Goal: Information Seeking & Learning: Learn about a topic

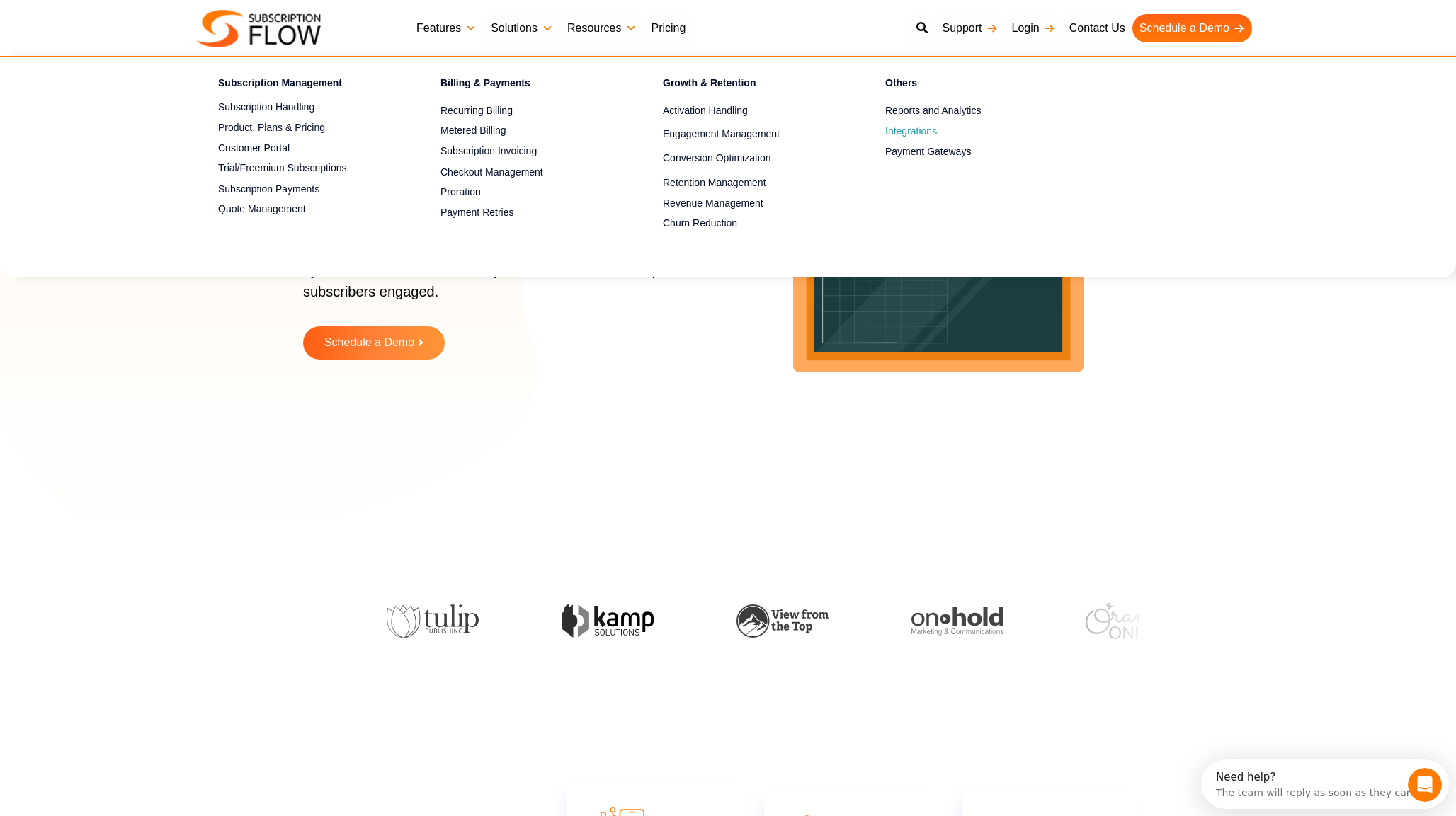
click at [918, 131] on span "Integrations" at bounding box center [911, 130] width 52 height 15
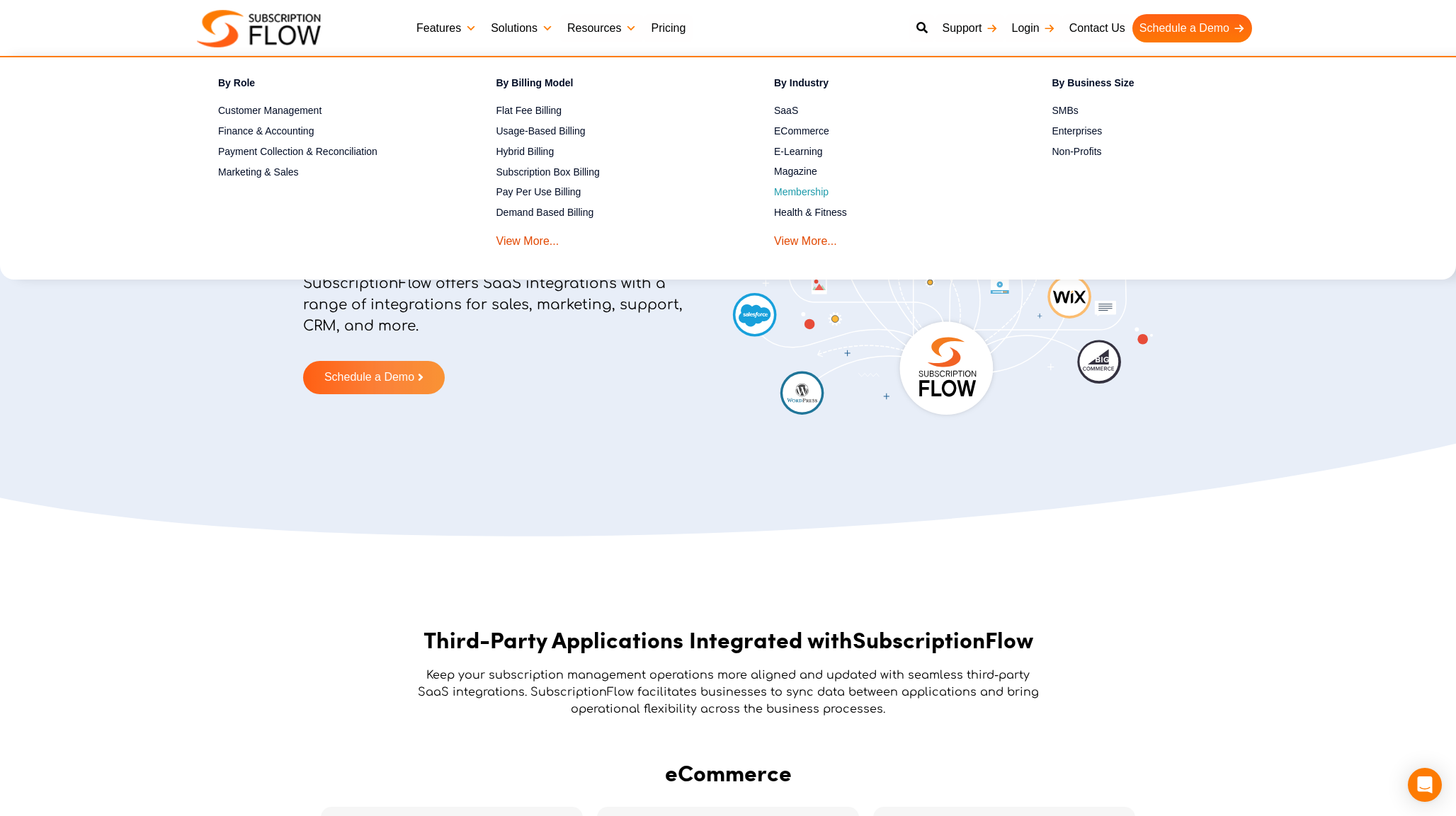
click at [801, 192] on link "Membership" at bounding box center [888, 192] width 229 height 17
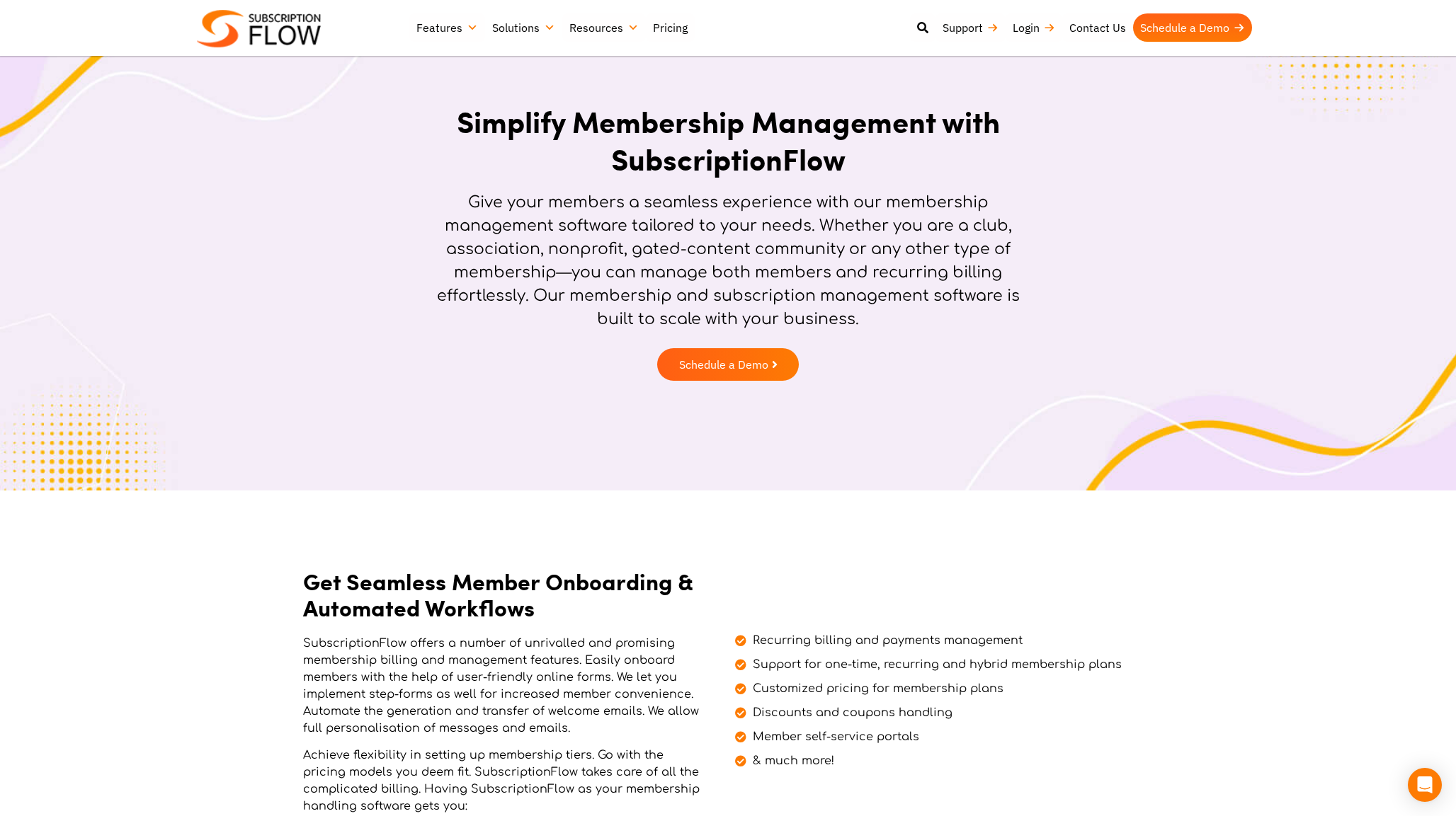
click at [246, 23] on img at bounding box center [258, 28] width 124 height 38
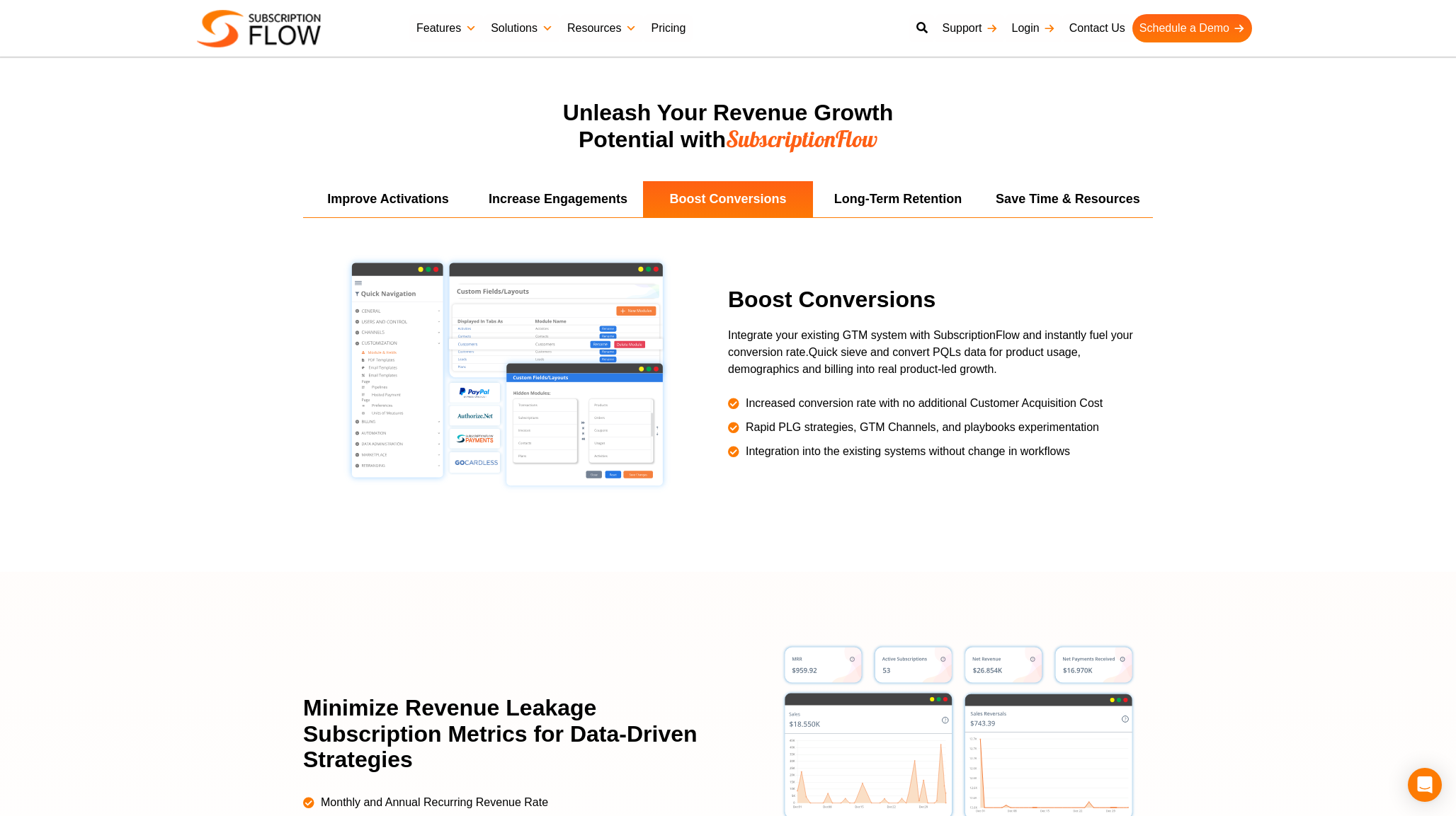
scroll to position [2598, 0]
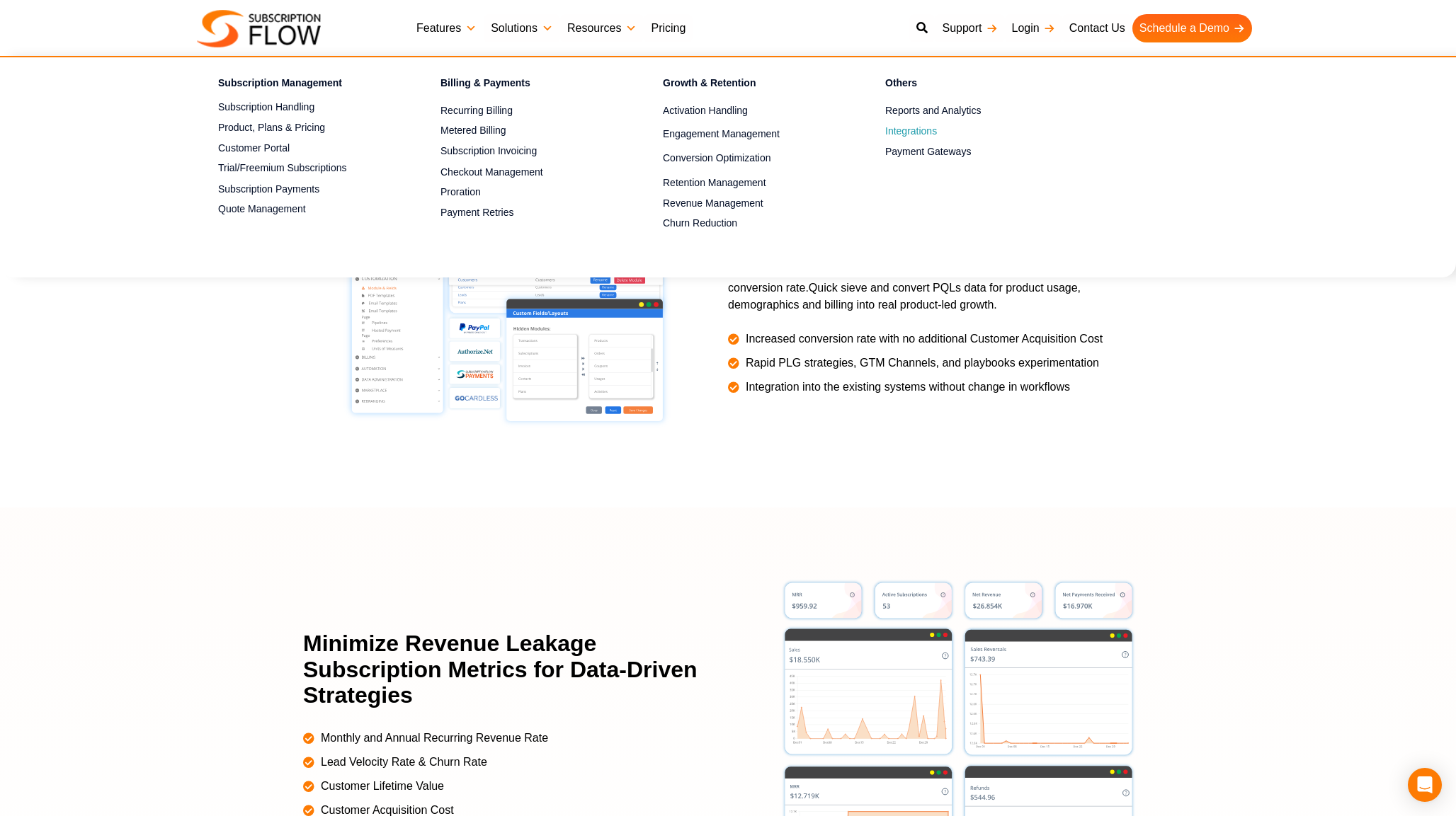
click at [920, 133] on span "Integrations" at bounding box center [911, 130] width 52 height 15
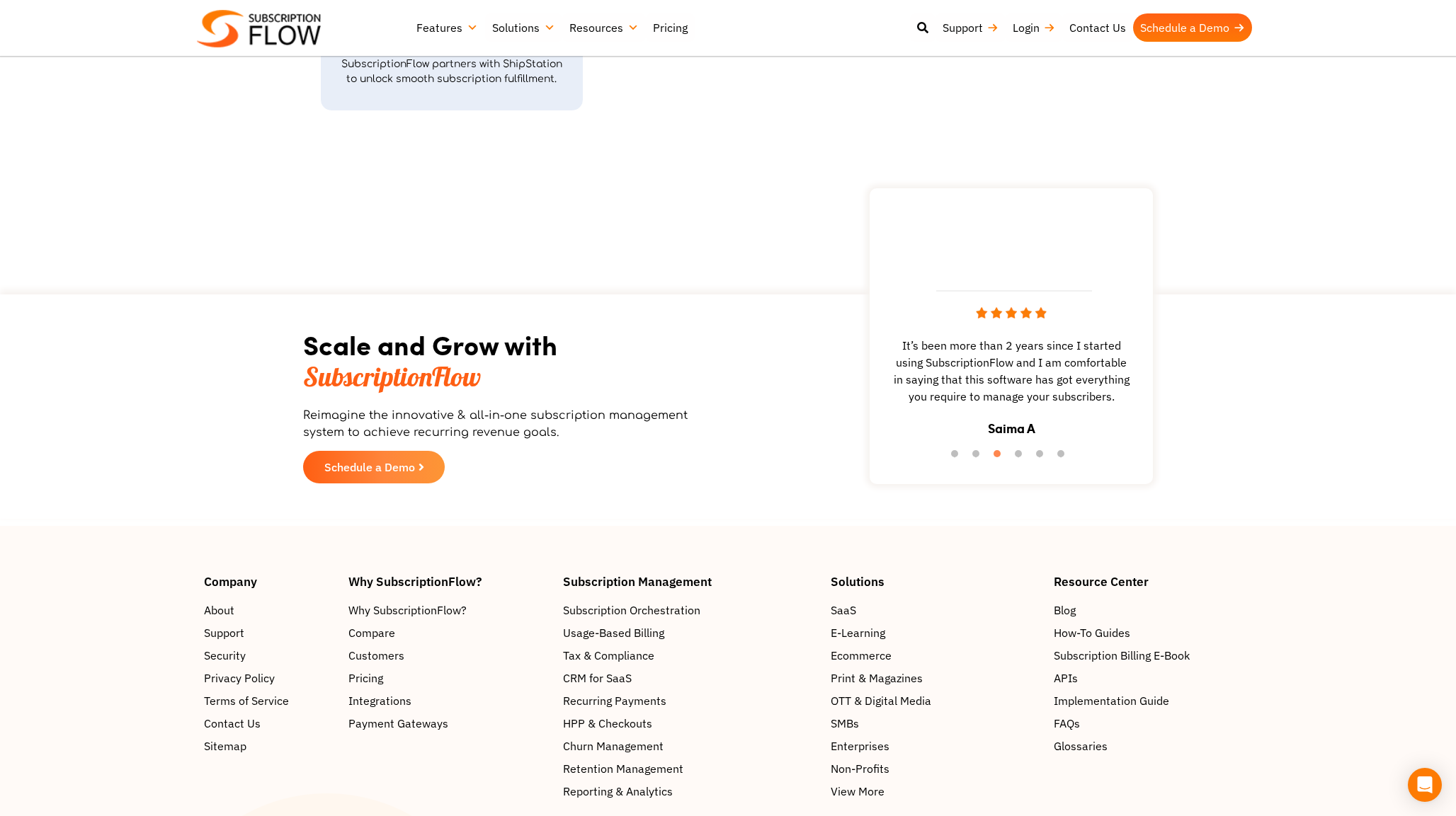
scroll to position [5517, 0]
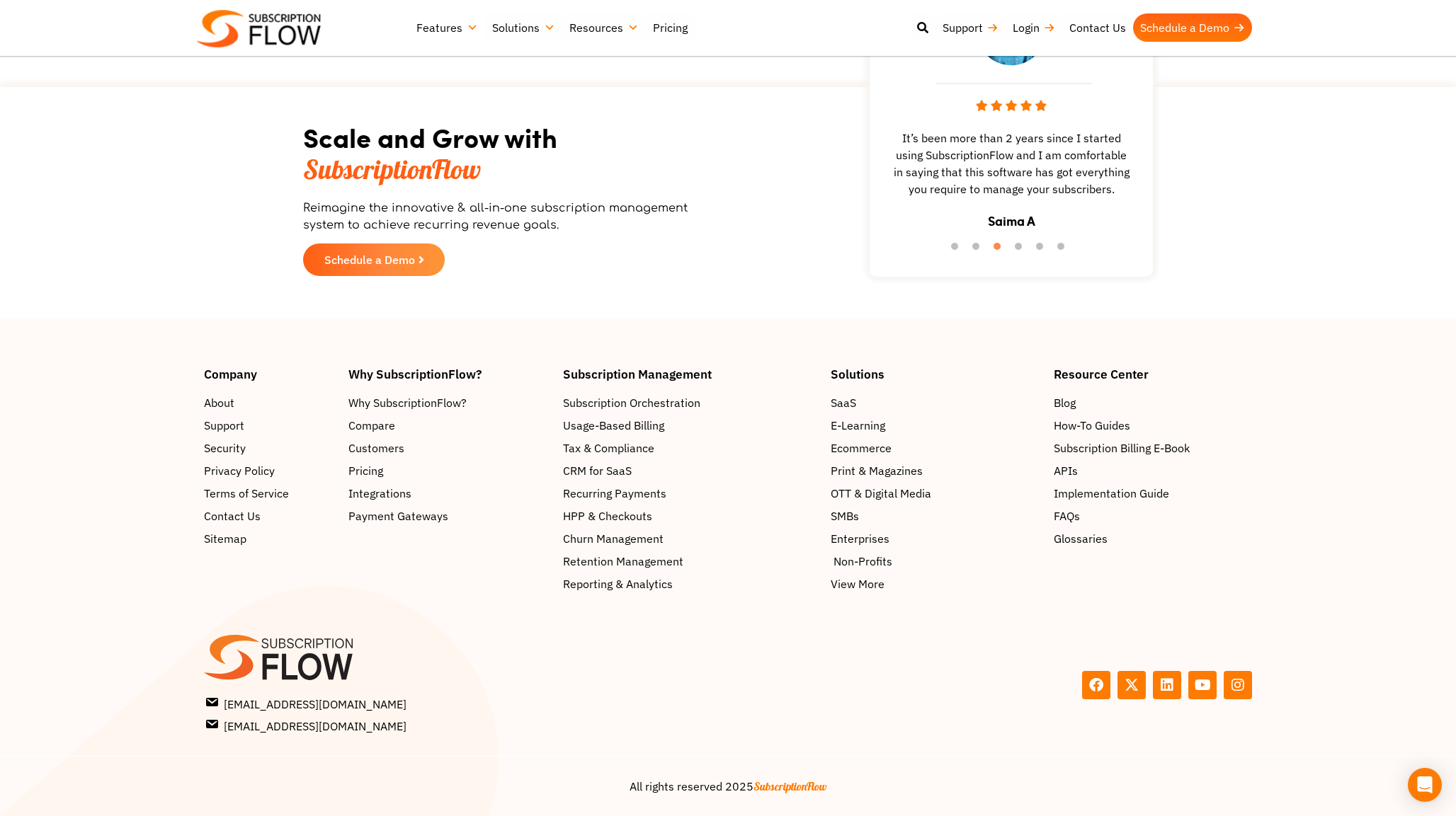
click at [866, 553] on span "Non-Profits" at bounding box center [863, 561] width 58 height 17
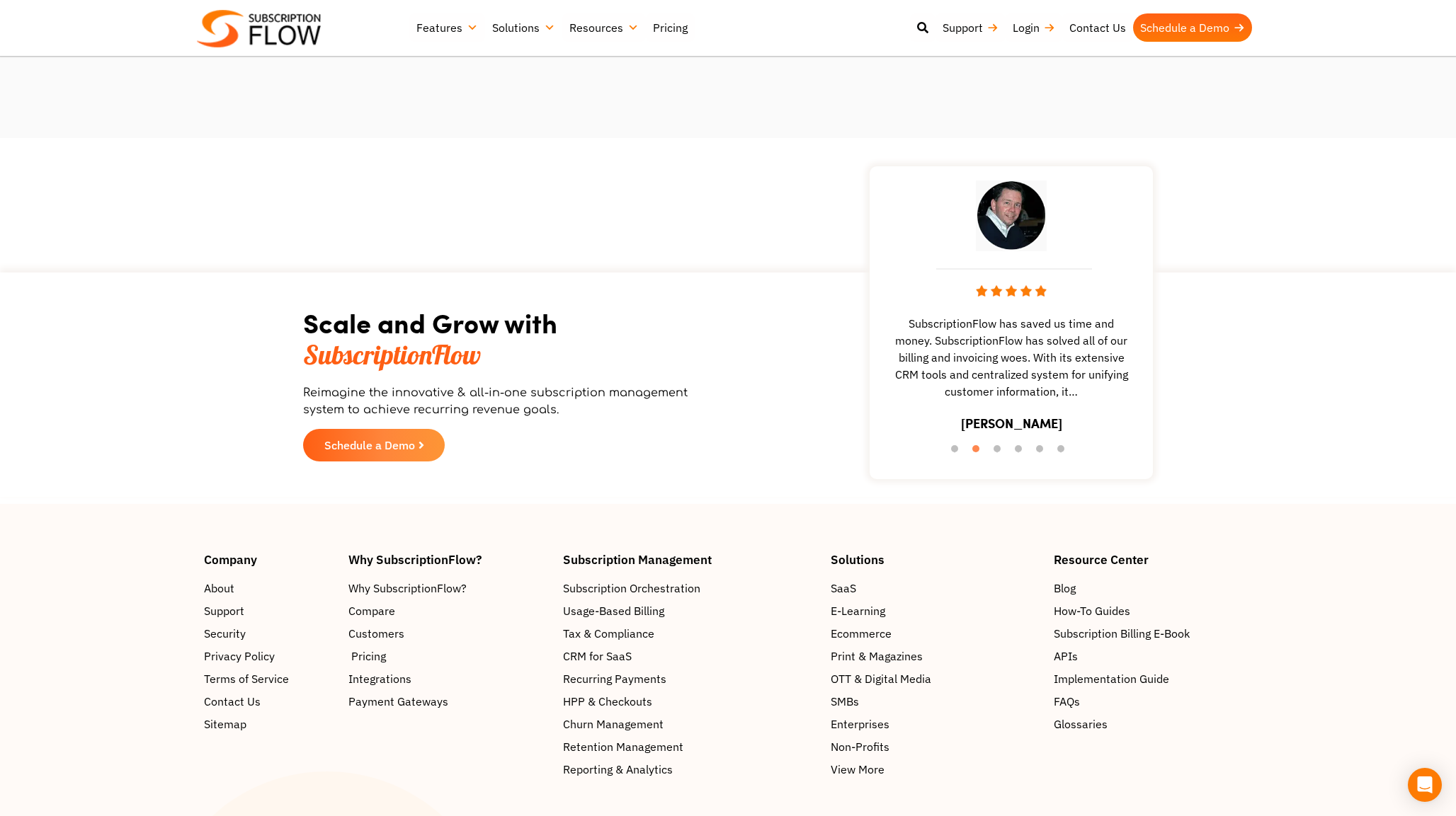
scroll to position [2289, 1]
click at [360, 649] on span "Pricing" at bounding box center [369, 656] width 35 height 17
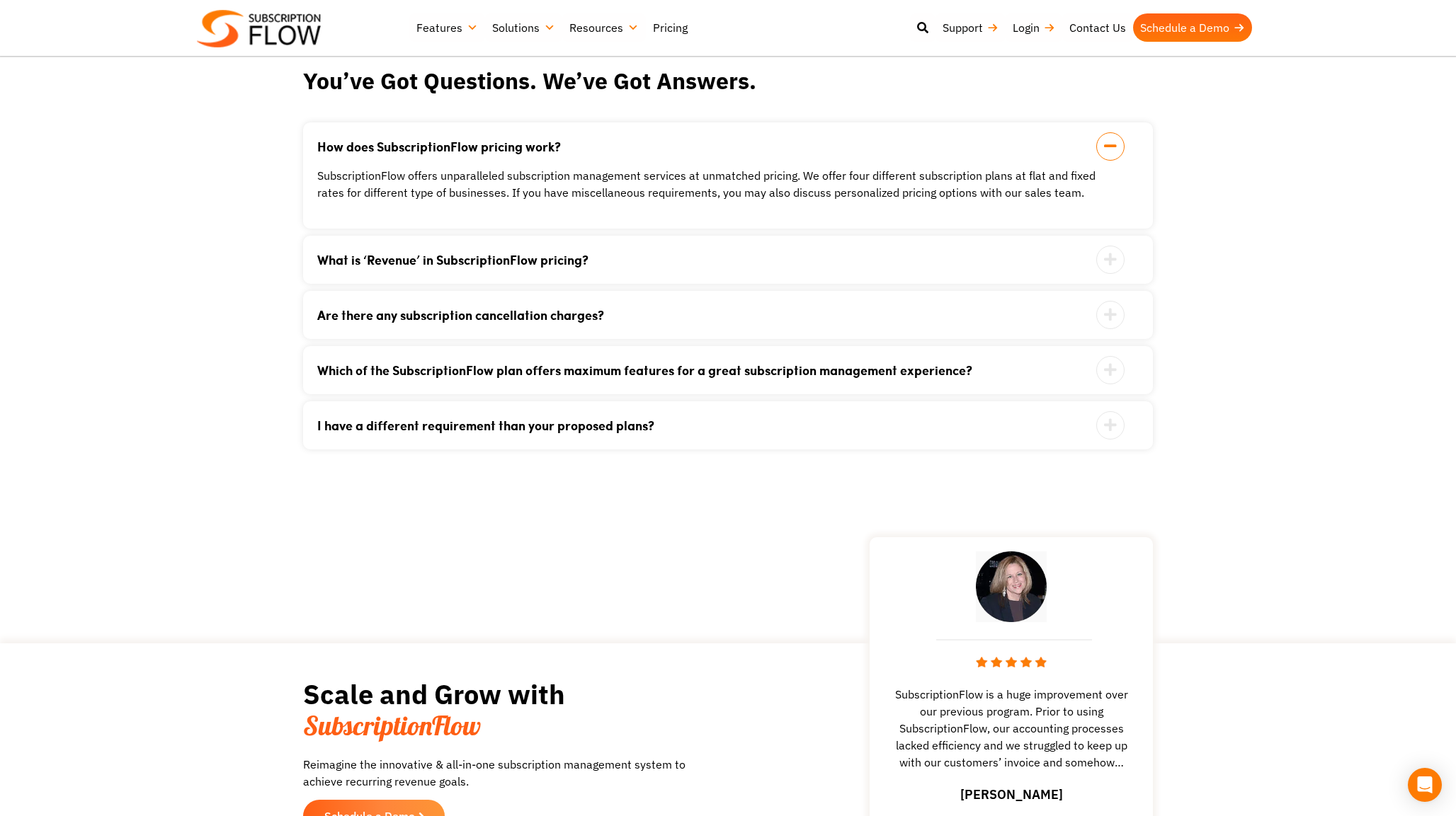
scroll to position [1454, 0]
